Goal: Transaction & Acquisition: Purchase product/service

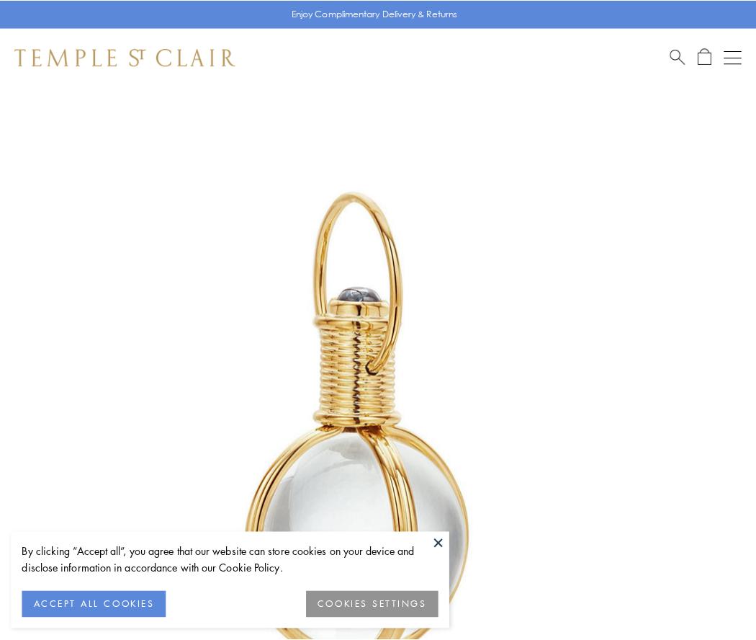
scroll to position [376, 0]
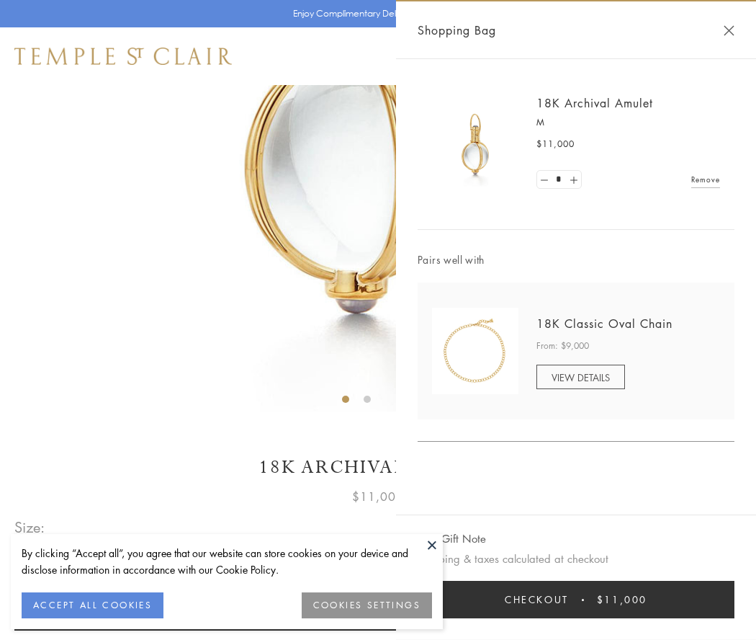
click at [576, 599] on button "Checkout $11,000" at bounding box center [576, 599] width 317 height 37
